Goal: Complete application form: Complete application form

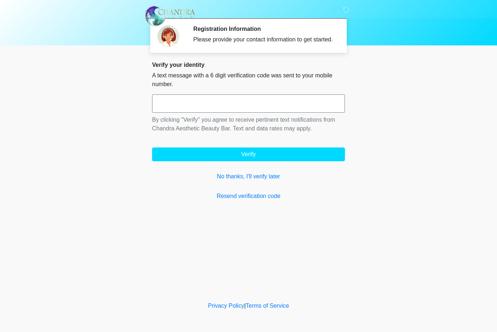
click at [204, 106] on input "text" at bounding box center [248, 104] width 193 height 18
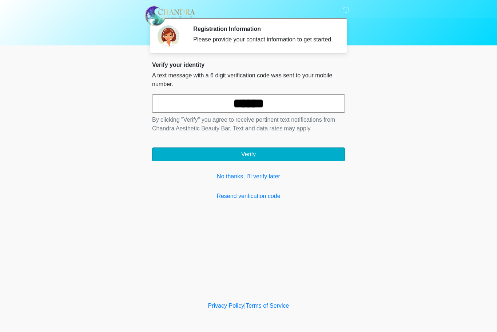
type input "******"
click at [207, 161] on button "Verify" at bounding box center [248, 155] width 193 height 14
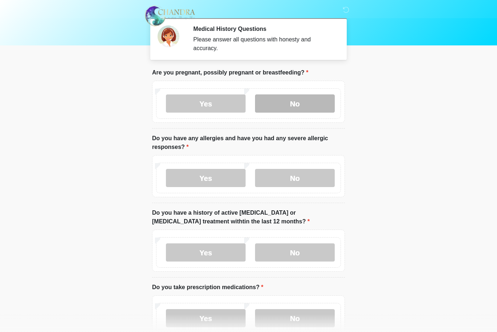
click at [288, 110] on label "No" at bounding box center [295, 104] width 80 height 18
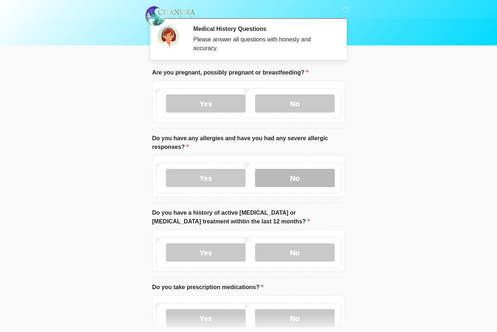
click at [274, 180] on label "No" at bounding box center [295, 178] width 80 height 18
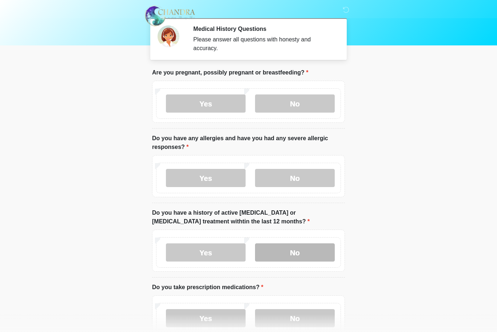
click at [273, 250] on label "No" at bounding box center [295, 253] width 80 height 18
click at [381, 215] on body "‎ ‎ Medical History Questions Please answer all questions with honesty and accu…" at bounding box center [248, 166] width 497 height 332
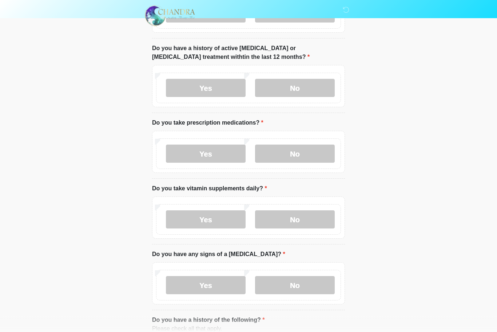
scroll to position [166, 0]
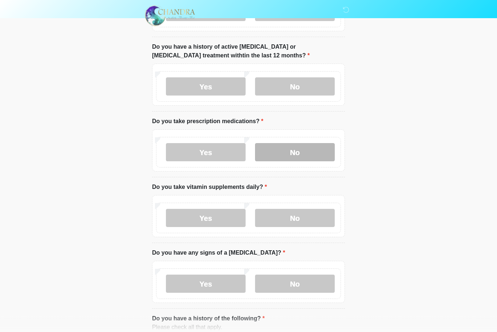
click at [305, 153] on label "No" at bounding box center [295, 153] width 80 height 18
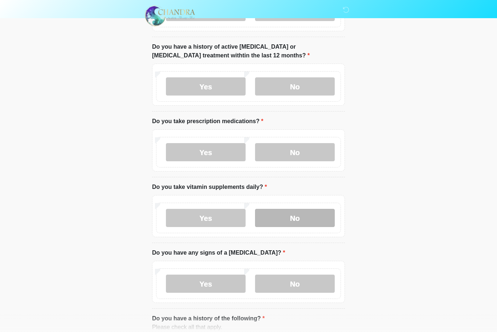
click at [285, 220] on label "No" at bounding box center [295, 218] width 80 height 18
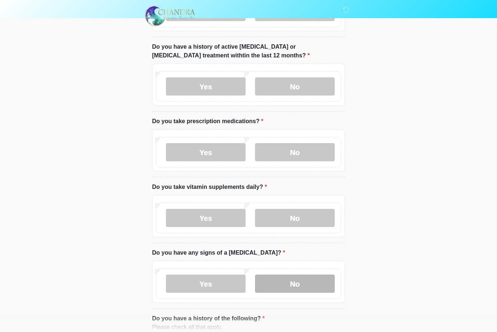
click at [289, 285] on label "No" at bounding box center [295, 284] width 80 height 18
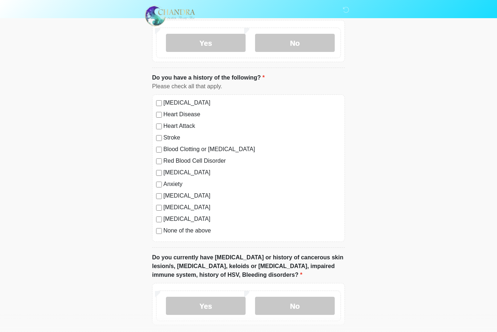
scroll to position [408, 0]
click at [162, 230] on div "None of the above" at bounding box center [248, 230] width 185 height 9
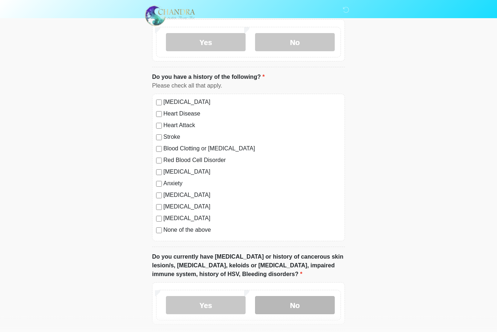
click at [307, 302] on label "No" at bounding box center [295, 306] width 80 height 18
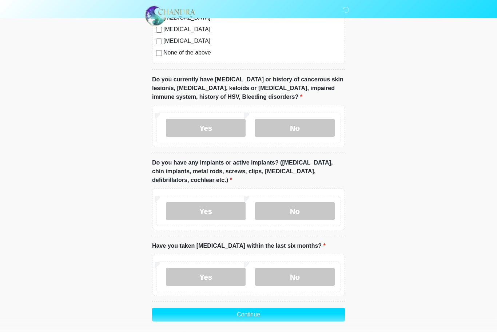
scroll to position [588, 0]
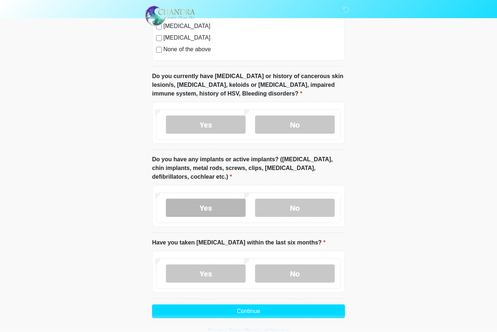
click at [205, 206] on label "Yes" at bounding box center [206, 208] width 80 height 18
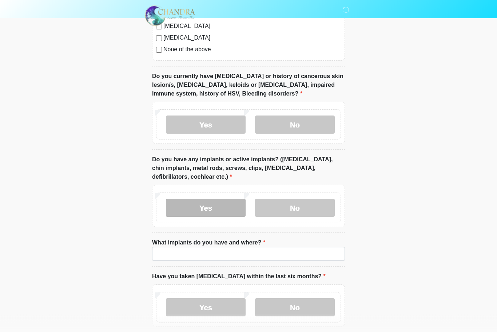
scroll to position [589, 0]
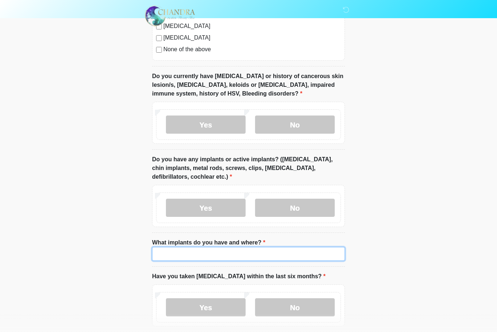
click at [267, 258] on input "What implants do you have and where?" at bounding box center [248, 254] width 193 height 14
type input "**********"
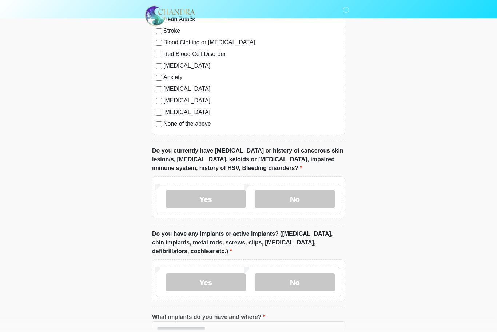
scroll to position [622, 0]
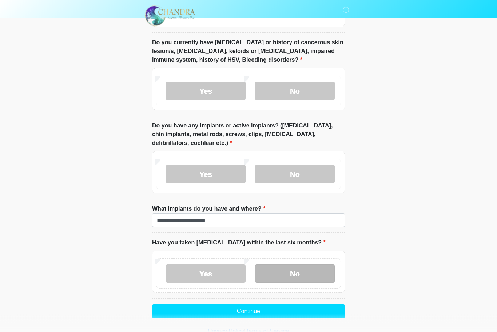
click at [275, 277] on label "No" at bounding box center [295, 274] width 80 height 18
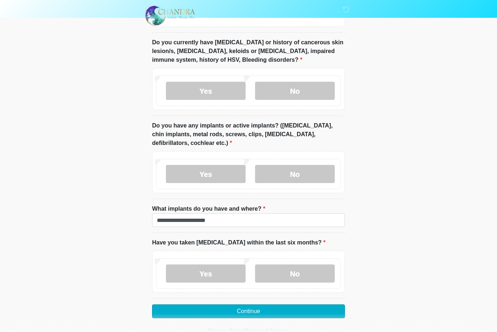
click at [255, 309] on button "Continue" at bounding box center [248, 312] width 193 height 14
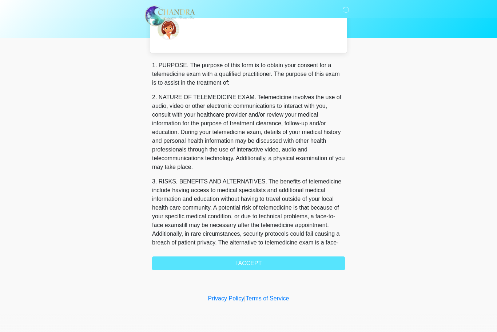
scroll to position [0, 0]
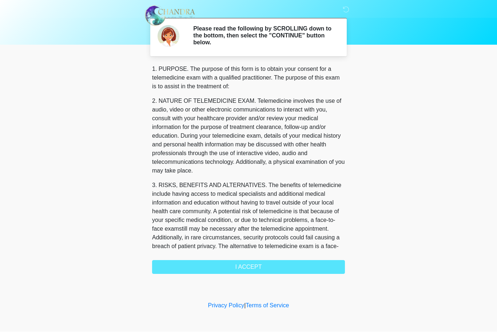
click at [235, 269] on div "1. PURPOSE. The purpose of this form is to obtain your consent for a telemedici…" at bounding box center [248, 169] width 193 height 209
click at [227, 267] on div "1. PURPOSE. The purpose of this form is to obtain your consent for a telemedici…" at bounding box center [248, 169] width 193 height 209
click at [255, 263] on div "1. PURPOSE. The purpose of this form is to obtain your consent for a telemedici…" at bounding box center [248, 169] width 193 height 209
click at [247, 267] on div "1. PURPOSE. The purpose of this form is to obtain your consent for a telemedici…" at bounding box center [248, 169] width 193 height 209
click at [213, 269] on div "1. PURPOSE. The purpose of this form is to obtain your consent for a telemedici…" at bounding box center [248, 169] width 193 height 209
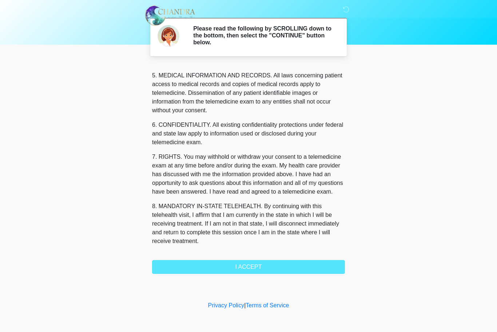
scroll to position [252, 0]
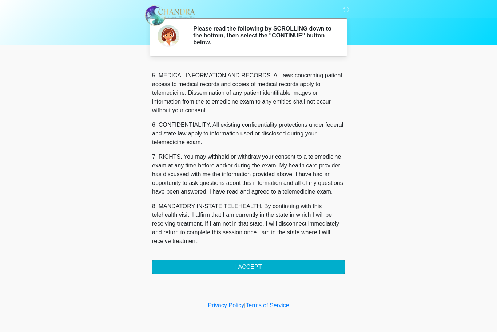
click at [202, 270] on button "I ACCEPT" at bounding box center [248, 268] width 193 height 14
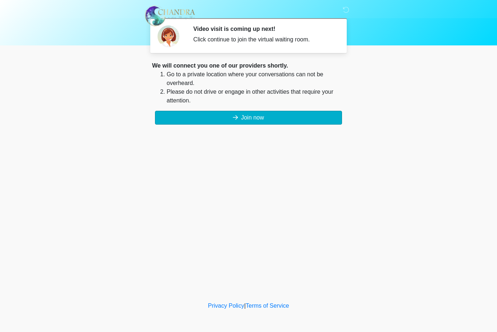
click at [237, 118] on button "Join now" at bounding box center [248, 118] width 187 height 14
